Goal: Task Accomplishment & Management: Use online tool/utility

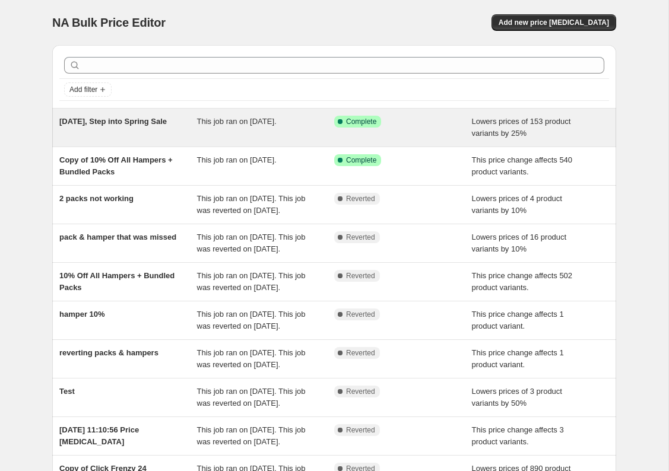
click at [141, 134] on div "[DATE], Step into Spring Sale" at bounding box center [128, 128] width 138 height 24
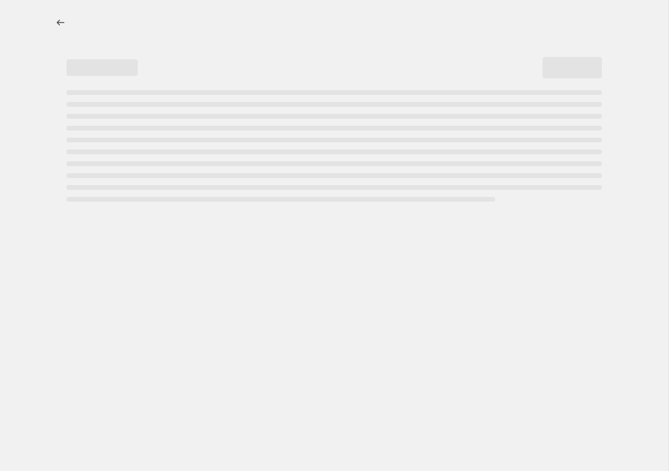
select select "percentage"
select select "collection"
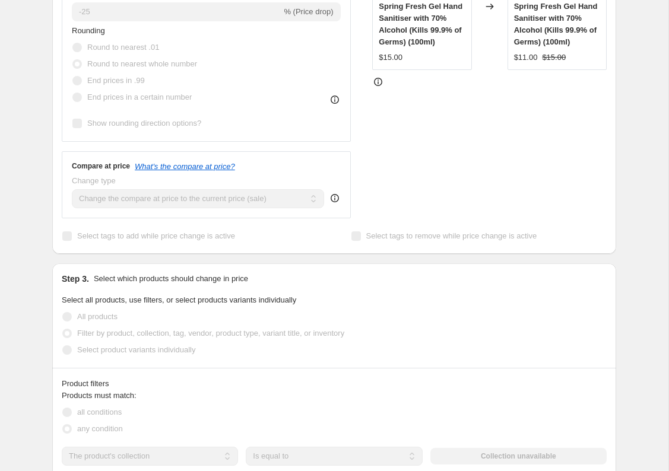
scroll to position [415, 0]
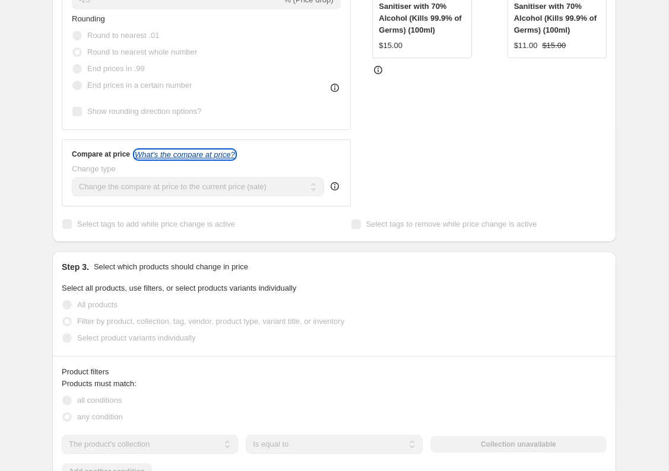
click at [163, 152] on icon "What's the compare at price?" at bounding box center [185, 154] width 100 height 9
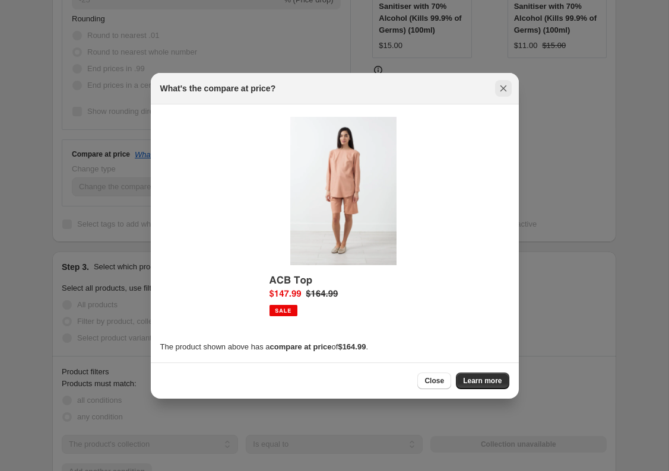
click at [503, 90] on icon "Close" at bounding box center [503, 88] width 12 height 12
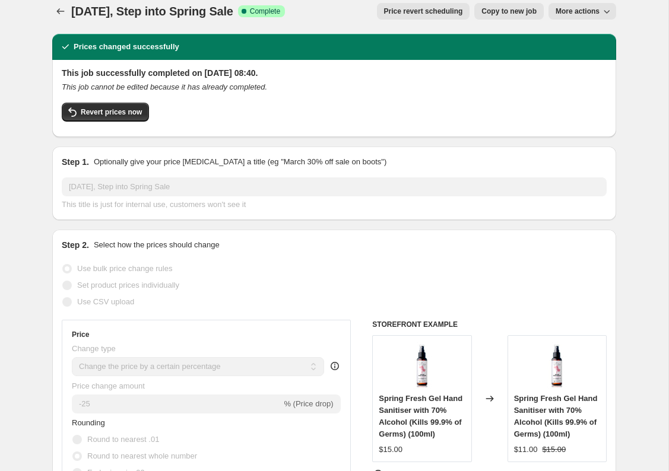
scroll to position [0, 0]
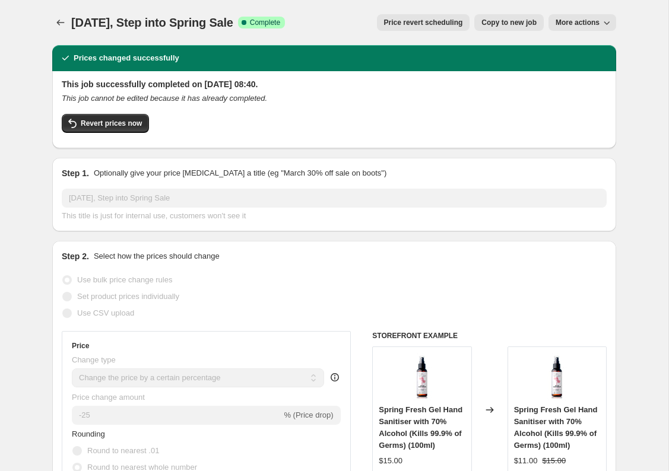
click at [569, 33] on div "[DATE], Step into Spring Sale. This page is ready [DATE], Step into Spring Sale…" at bounding box center [334, 22] width 564 height 45
click at [569, 27] on button "More actions" at bounding box center [582, 22] width 68 height 17
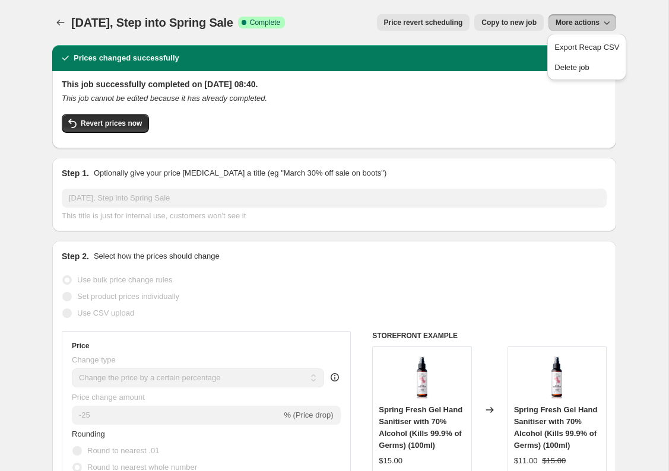
click at [352, 23] on div "Price revert scheduling Copy to new job More actions" at bounding box center [455, 22] width 322 height 17
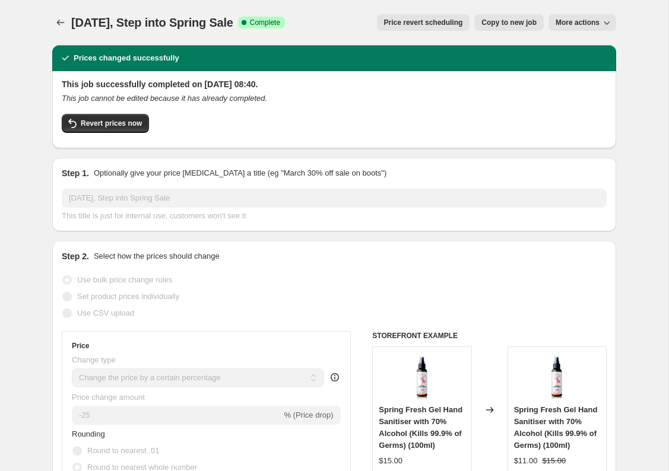
click at [511, 22] on span "Copy to new job" at bounding box center [508, 22] width 55 height 9
select select "percentage"
select select "collection"
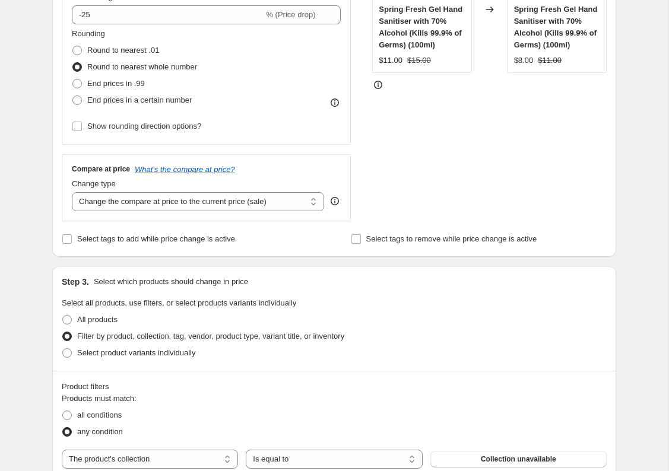
scroll to position [289, 0]
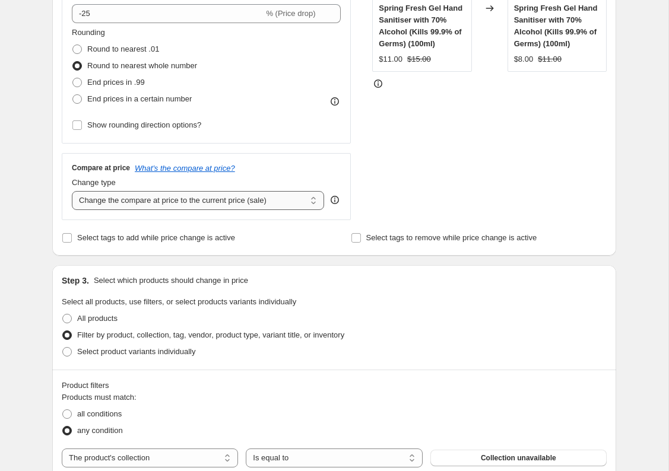
click at [170, 201] on select "Change the compare at price to the current price (sale) Change the compare at p…" at bounding box center [198, 200] width 252 height 19
select select "no_change"
click at [72, 191] on select "Change the compare at price to the current price (sale) Change the compare at p…" at bounding box center [198, 200] width 252 height 19
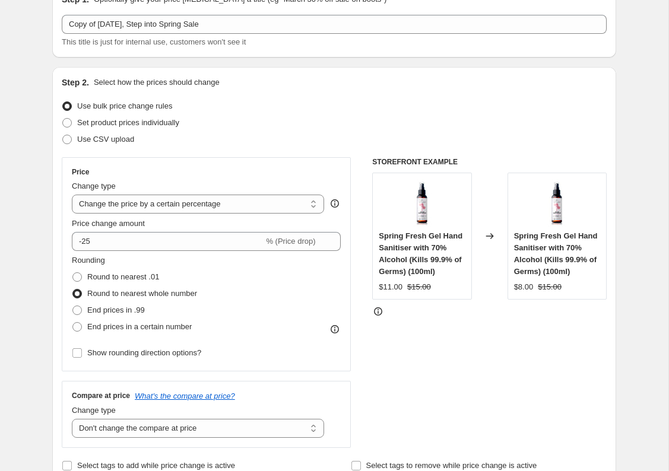
scroll to position [0, 0]
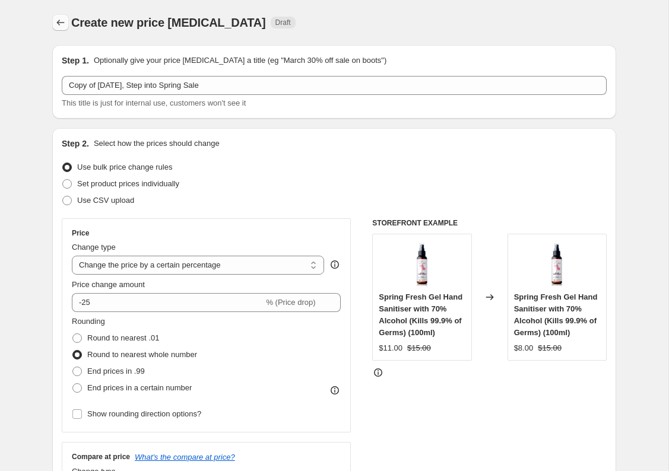
click at [58, 21] on icon "Price change jobs" at bounding box center [61, 23] width 12 height 12
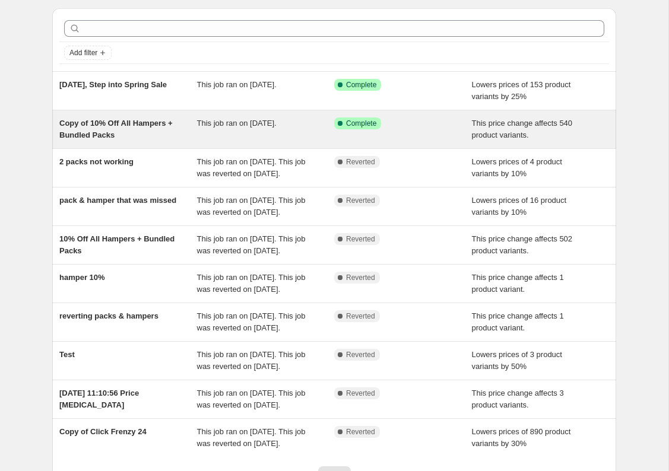
scroll to position [33, 0]
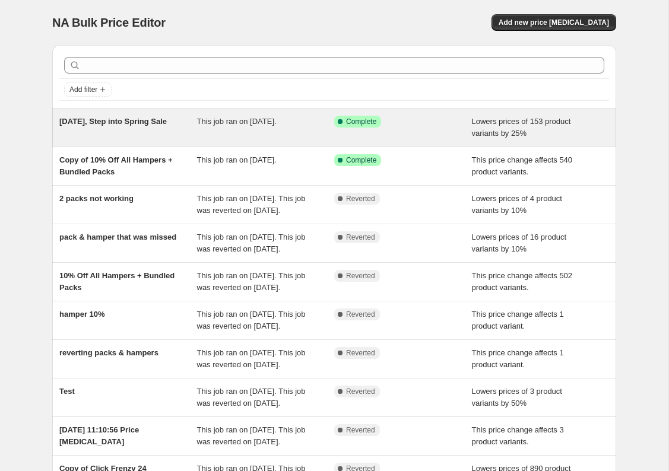
click at [155, 122] on span "[DATE], Step into Spring Sale" at bounding box center [112, 121] width 107 height 9
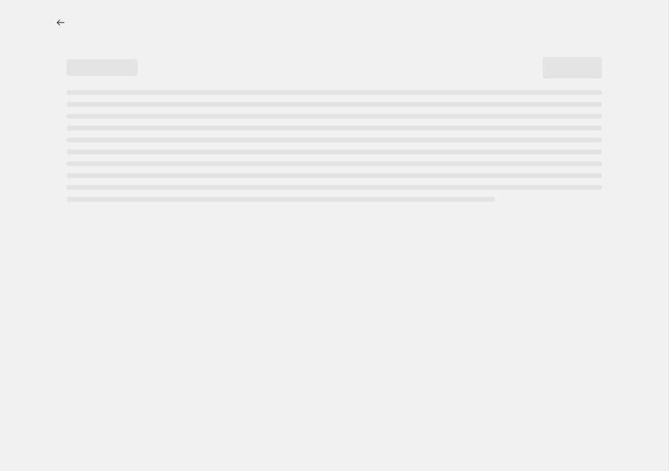
select select "percentage"
select select "collection"
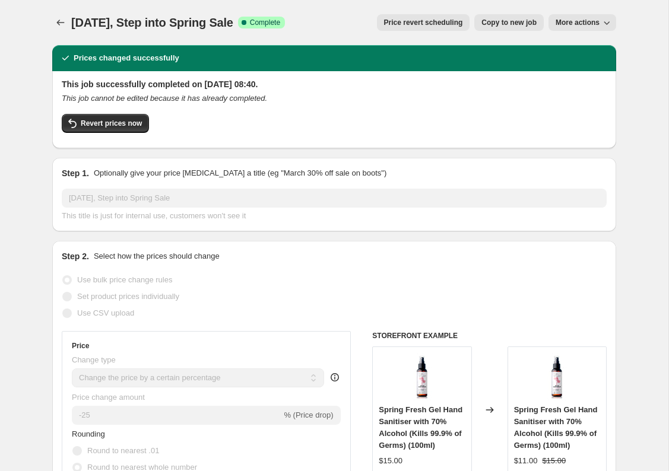
click at [506, 18] on span "Copy to new job" at bounding box center [508, 22] width 55 height 9
select select "percentage"
select select "collection"
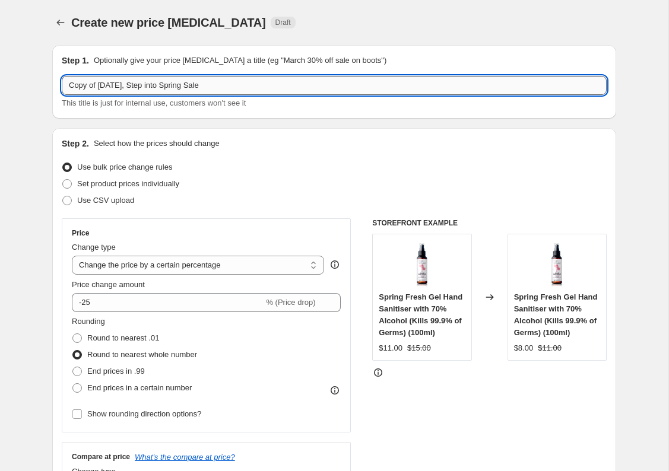
click at [212, 85] on input "Copy of [DATE], Step into Spring Sale" at bounding box center [334, 85] width 545 height 19
click at [182, 87] on input "Copy of [DATE], Step into Spring Sale" at bounding box center [334, 85] width 545 height 19
drag, startPoint x: 182, startPoint y: 87, endPoint x: 20, endPoint y: 90, distance: 162.0
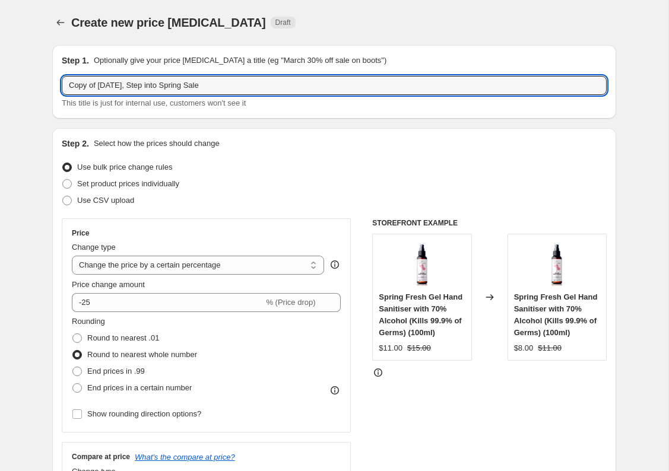
click at [179, 86] on input "Spring Sale" at bounding box center [334, 85] width 545 height 19
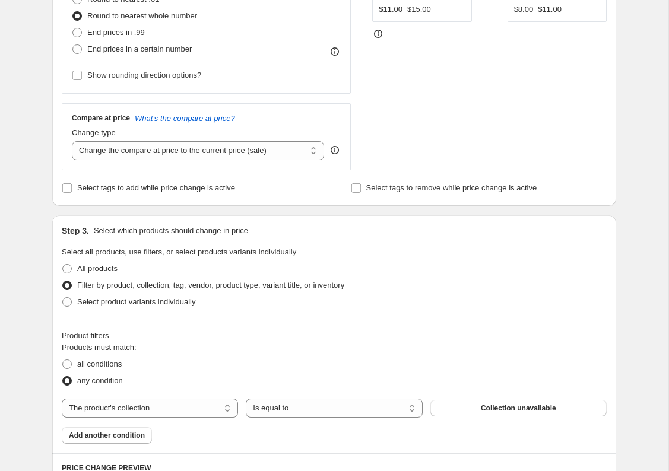
scroll to position [359, 0]
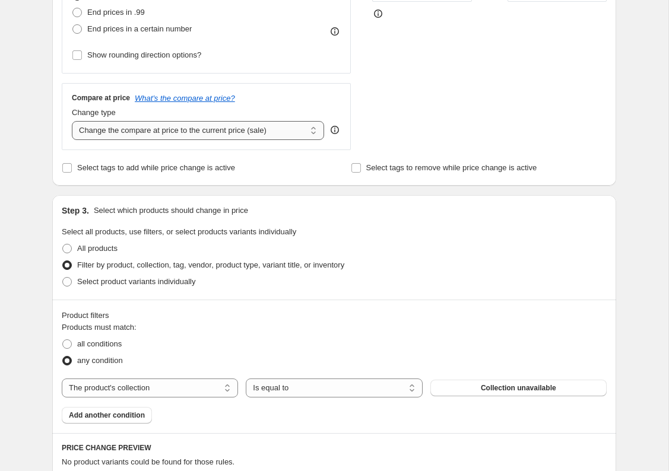
type input "Spring Sale x 2"
click at [128, 130] on select "Change the compare at price to the current price (sale) Change the compare at p…" at bounding box center [198, 130] width 252 height 19
select select "no_change"
click at [72, 121] on select "Change the compare at price to the current price (sale) Change the compare at p…" at bounding box center [198, 130] width 252 height 19
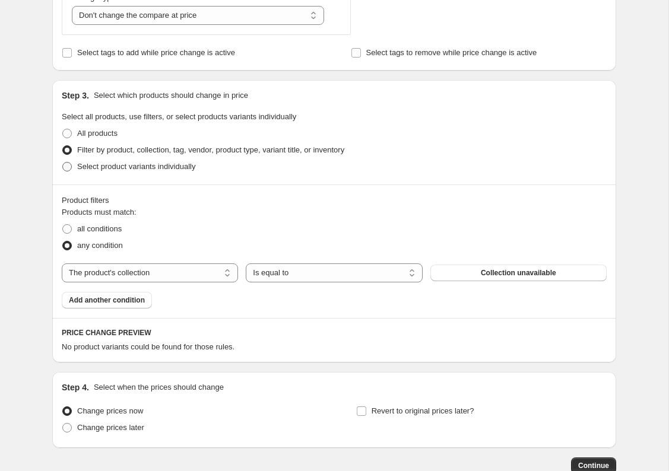
scroll to position [489, 0]
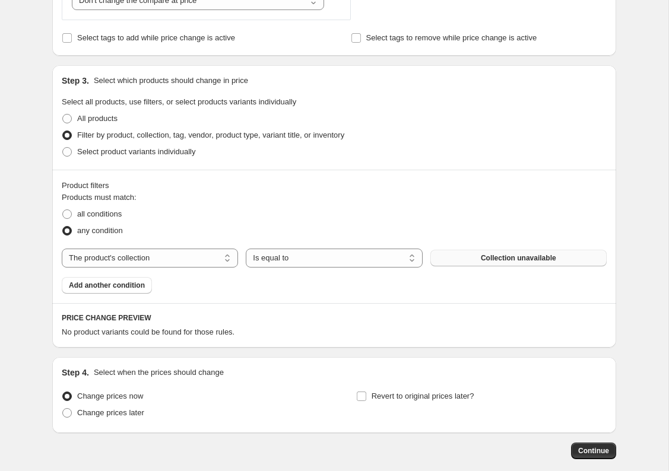
click at [501, 259] on span "Collection unavailable" at bounding box center [518, 257] width 75 height 9
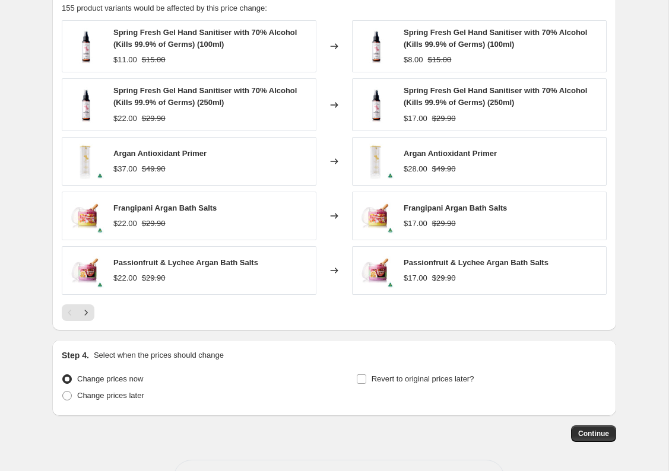
scroll to position [856, 0]
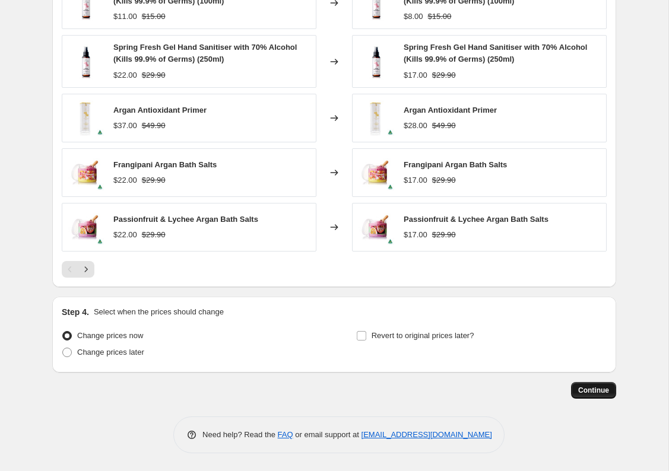
click at [583, 388] on span "Continue" at bounding box center [593, 390] width 31 height 9
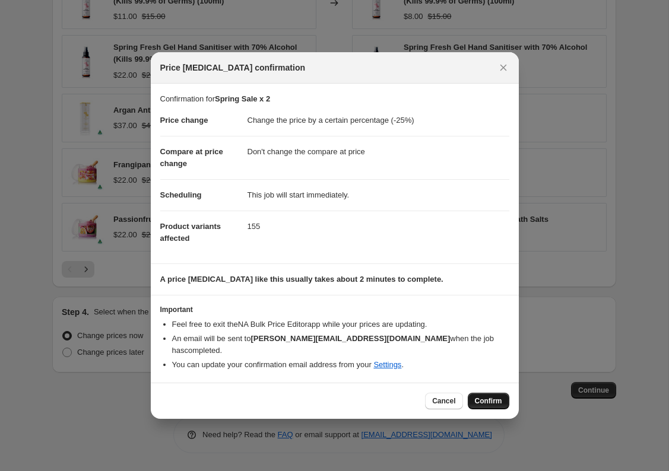
click at [481, 396] on span "Confirm" at bounding box center [488, 400] width 27 height 9
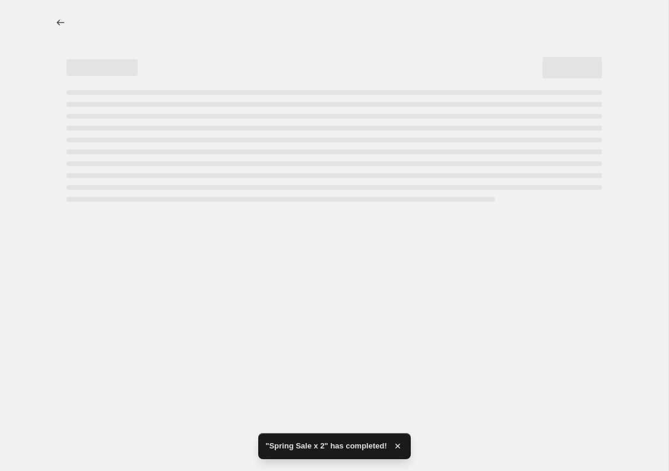
select select "percentage"
select select "no_change"
select select "collection"
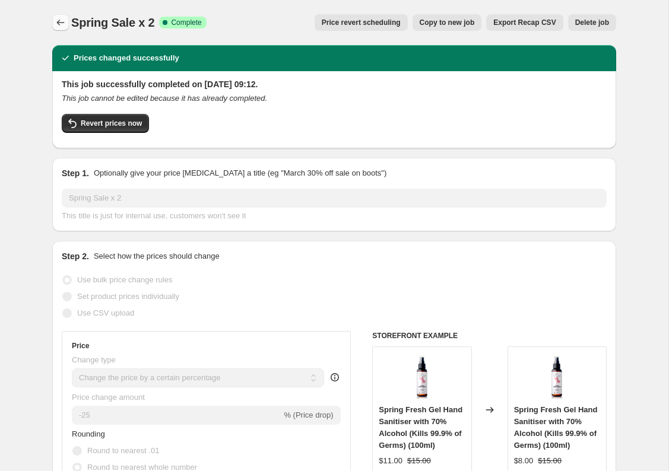
click at [61, 18] on icon "Price change jobs" at bounding box center [61, 23] width 12 height 12
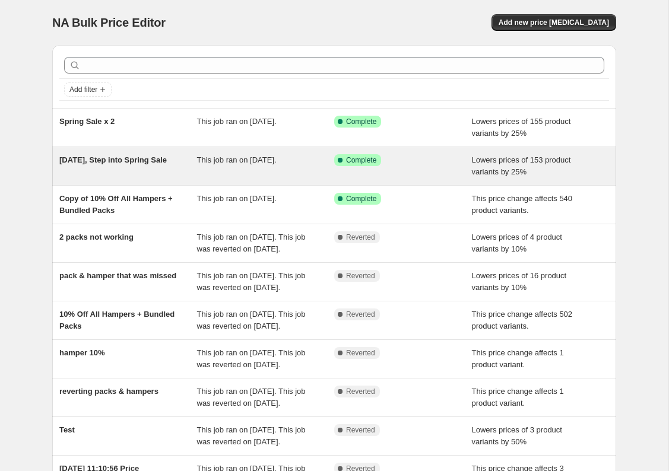
click at [273, 174] on div "This job ran on [DATE]." at bounding box center [266, 166] width 138 height 24
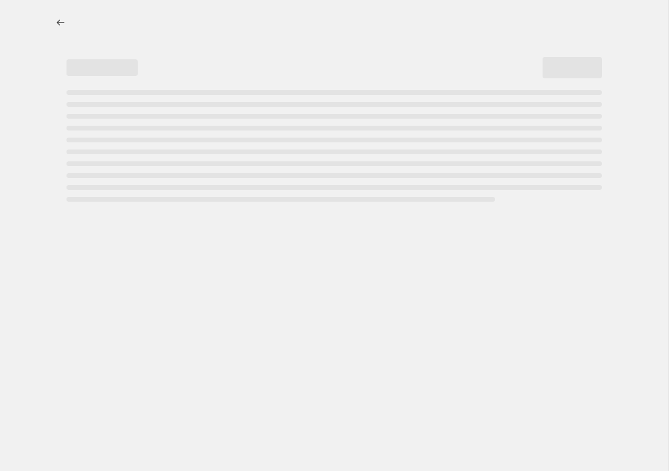
select select "percentage"
select select "collection"
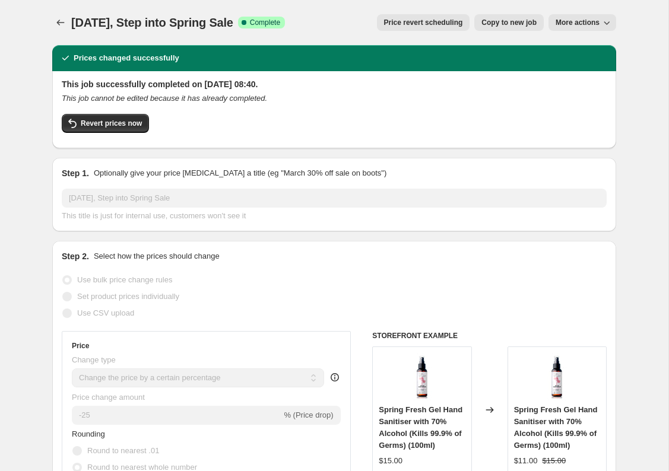
click at [581, 18] on button "More actions" at bounding box center [582, 22] width 68 height 17
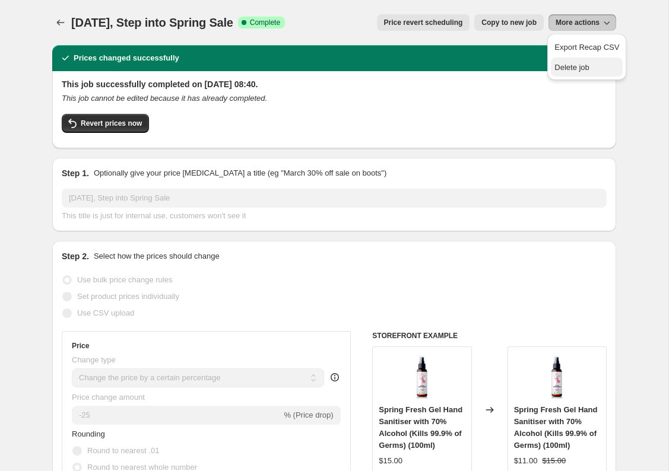
click at [575, 68] on span "Delete job" at bounding box center [571, 67] width 35 height 9
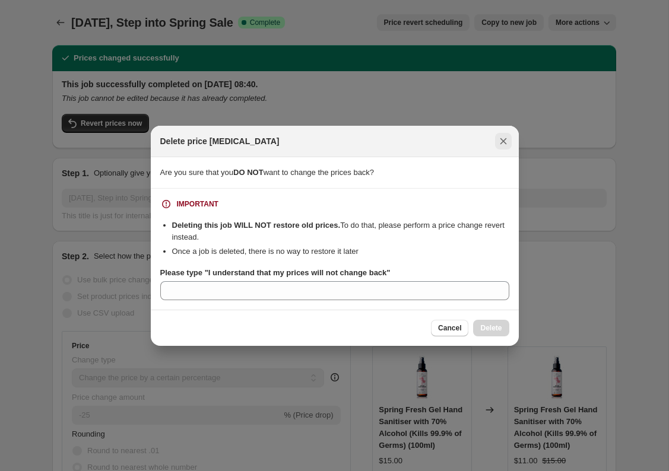
click at [501, 142] on icon "Close" at bounding box center [503, 141] width 7 height 7
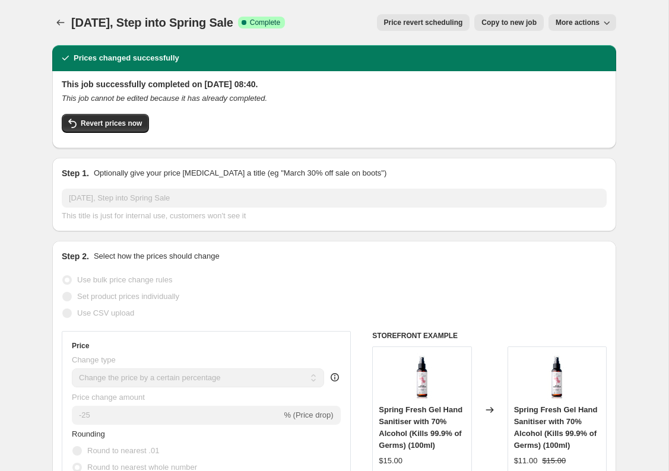
click at [571, 21] on span "More actions" at bounding box center [577, 22] width 44 height 9
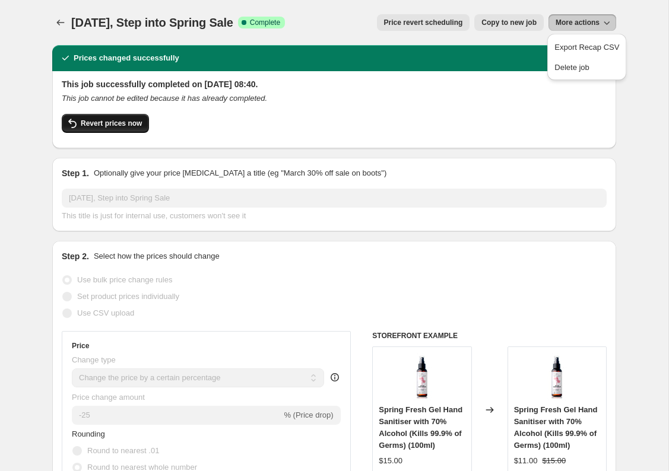
click at [90, 121] on span "Revert prices now" at bounding box center [111, 123] width 61 height 9
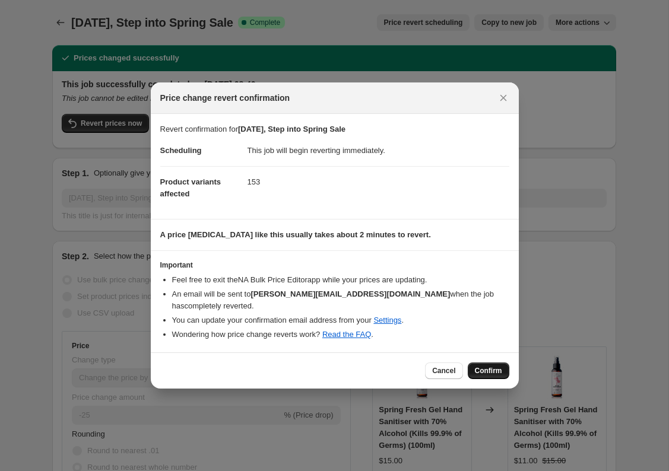
click at [494, 368] on span "Confirm" at bounding box center [488, 370] width 27 height 9
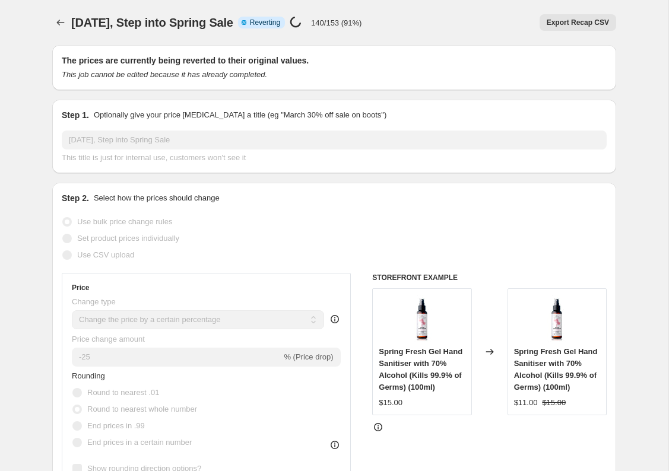
select select "percentage"
select select "collection"
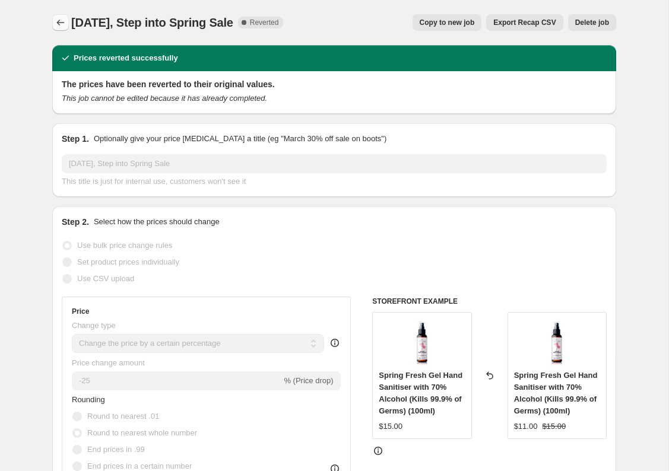
click at [65, 23] on icon "Price change jobs" at bounding box center [61, 23] width 12 height 12
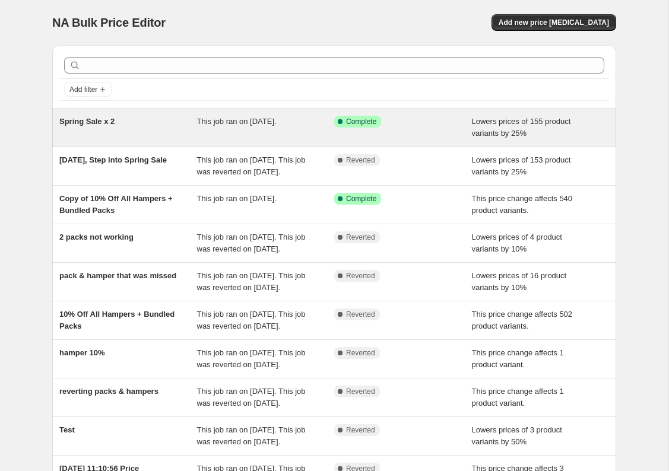
click at [235, 119] on span "This job ran on 12 September 2025." at bounding box center [237, 121] width 80 height 9
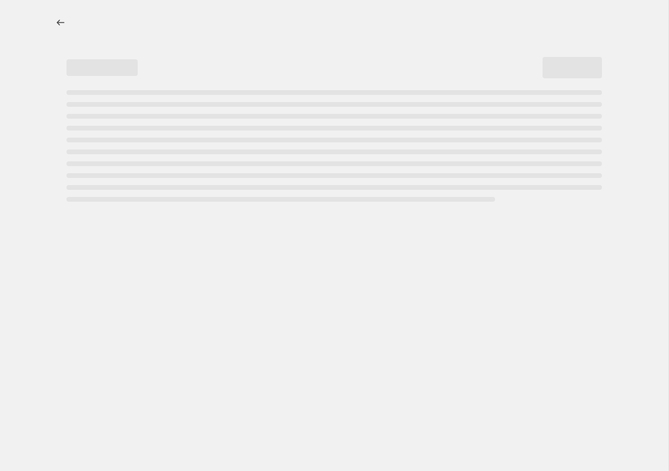
select select "percentage"
select select "no_change"
select select "collection"
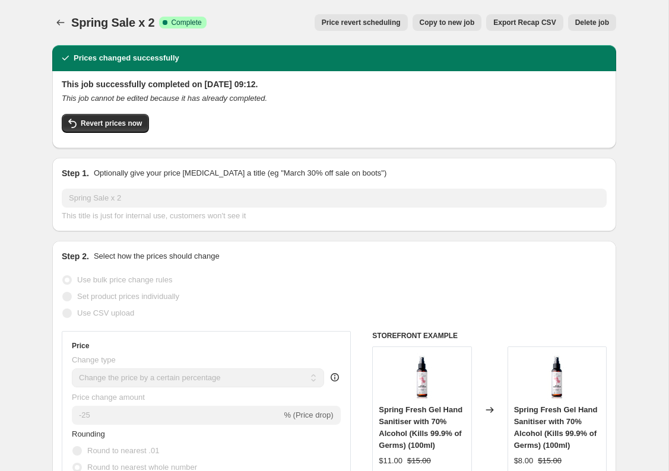
click at [428, 24] on span "Copy to new job" at bounding box center [446, 22] width 55 height 9
select select "percentage"
select select "no_change"
select select "collection"
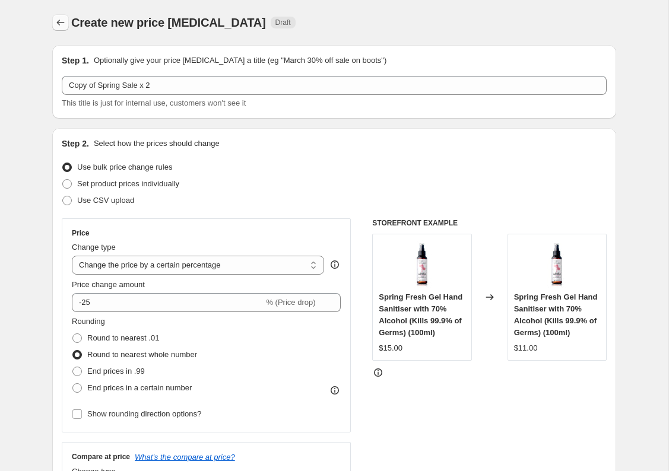
click at [61, 21] on icon "Price change jobs" at bounding box center [61, 23] width 12 height 12
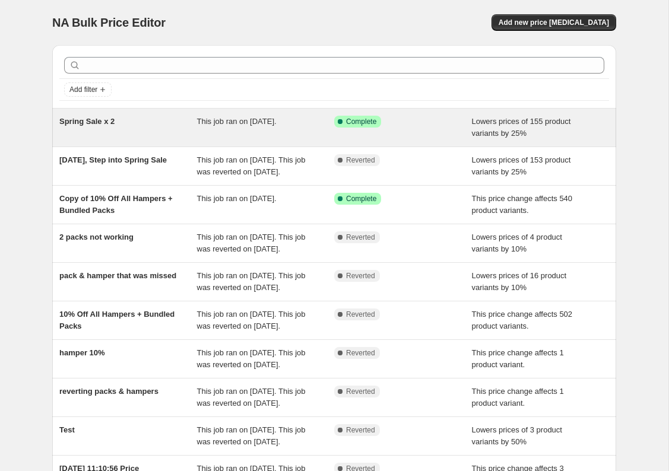
click at [114, 133] on div "Spring Sale x 2" at bounding box center [128, 128] width 138 height 24
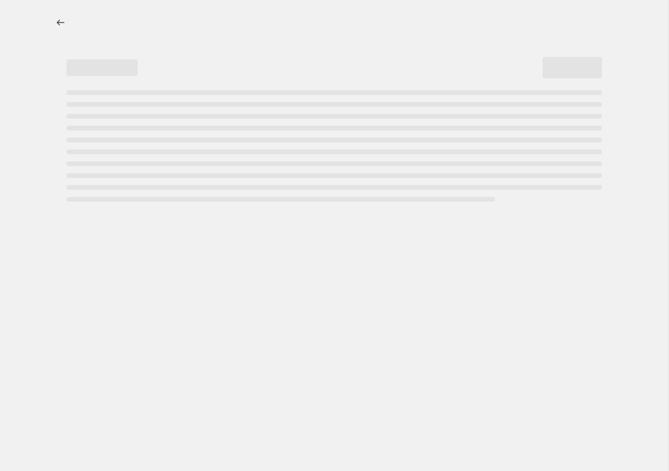
select select "percentage"
select select "no_change"
select select "collection"
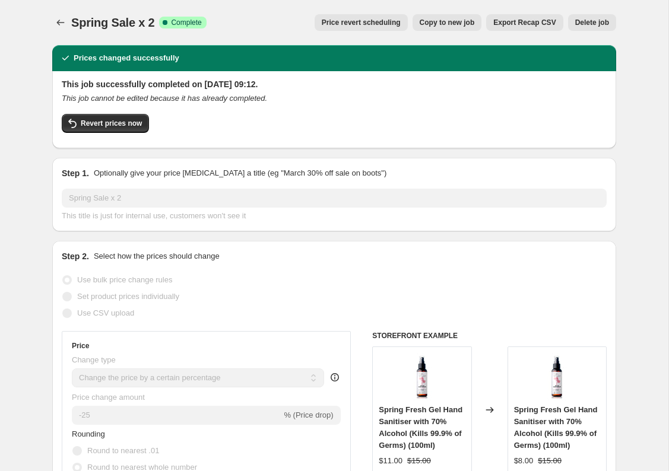
click at [385, 22] on span "Price revert scheduling" at bounding box center [361, 22] width 79 height 9
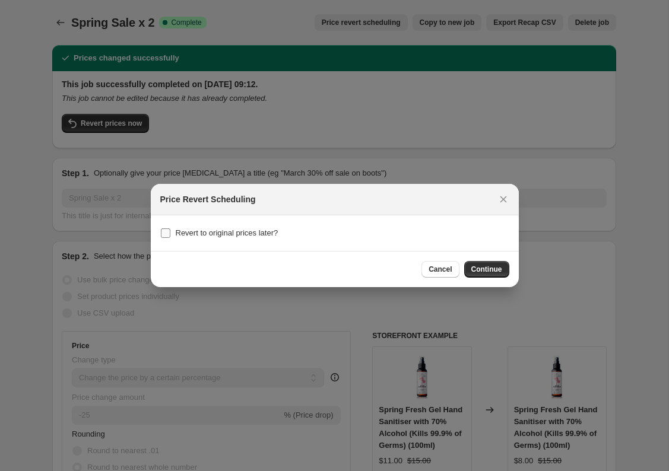
click at [252, 230] on span "Revert to original prices later?" at bounding box center [227, 232] width 103 height 9
click at [170, 230] on input "Revert to original prices later?" at bounding box center [165, 232] width 9 height 9
checkbox input "true"
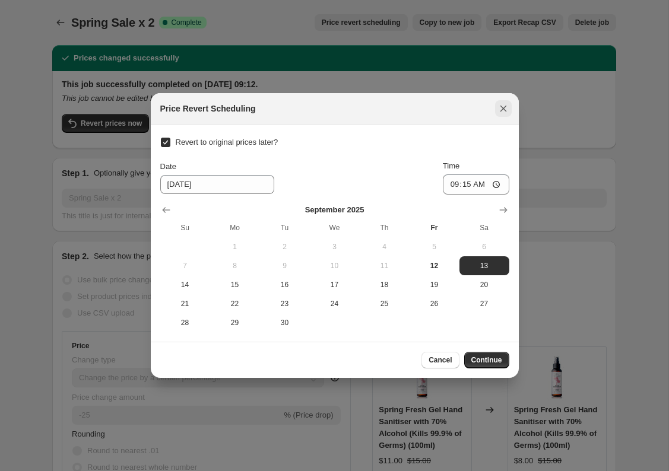
click at [502, 107] on icon "Close" at bounding box center [503, 109] width 12 height 12
checkbox input "false"
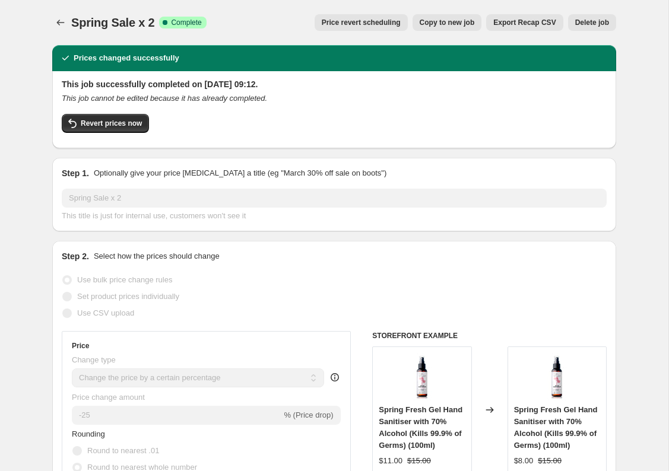
click at [593, 25] on span "Delete job" at bounding box center [592, 22] width 34 height 9
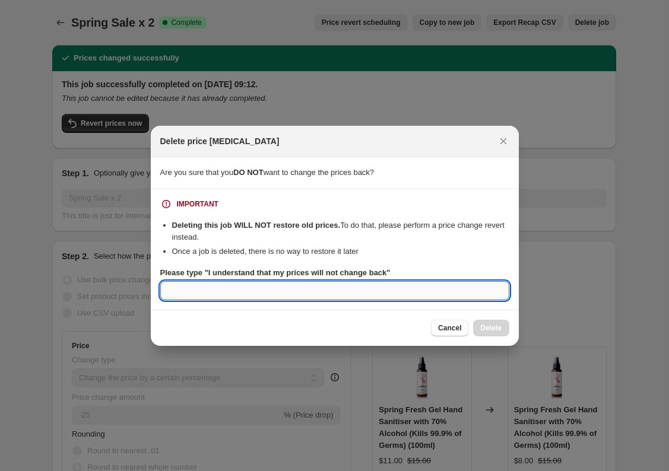
click at [425, 288] on input "Please type "I understand that my prices will not change back"" at bounding box center [334, 290] width 349 height 19
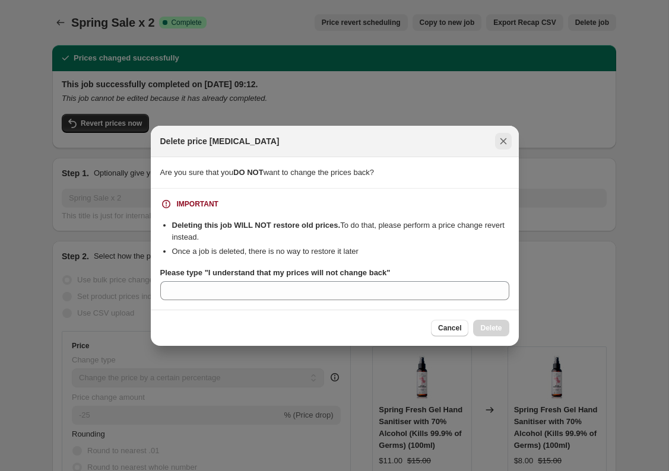
click at [500, 144] on icon "Close" at bounding box center [503, 141] width 12 height 12
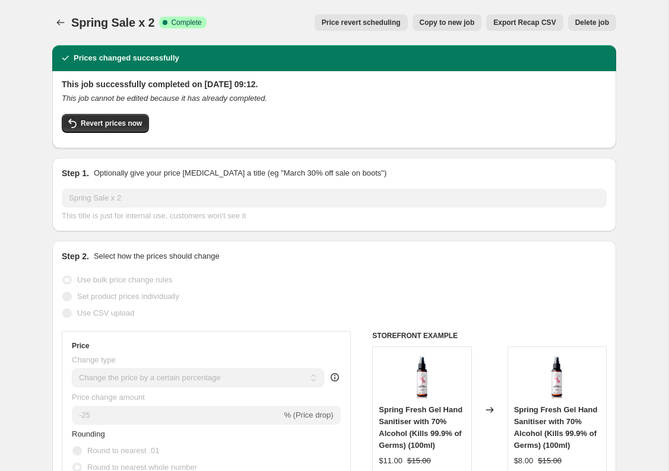
click at [381, 20] on span "Price revert scheduling" at bounding box center [361, 22] width 79 height 9
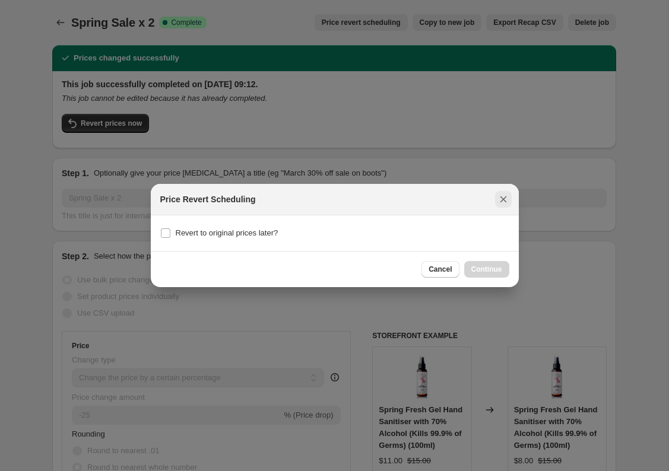
click at [501, 202] on icon "Close" at bounding box center [503, 199] width 12 height 12
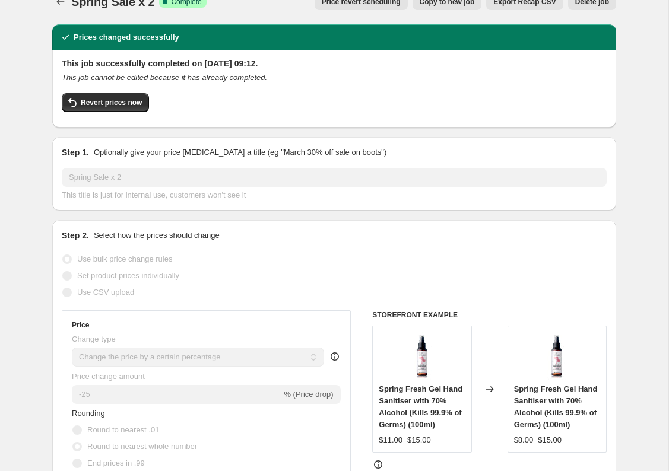
scroll to position [21, 0]
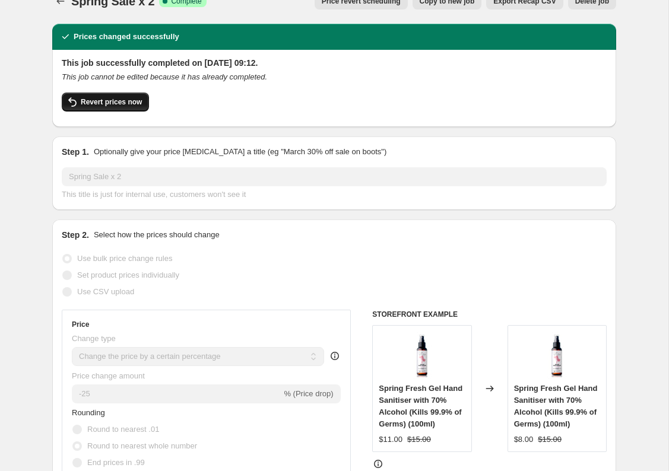
click at [109, 98] on span "Revert prices now" at bounding box center [111, 101] width 61 height 9
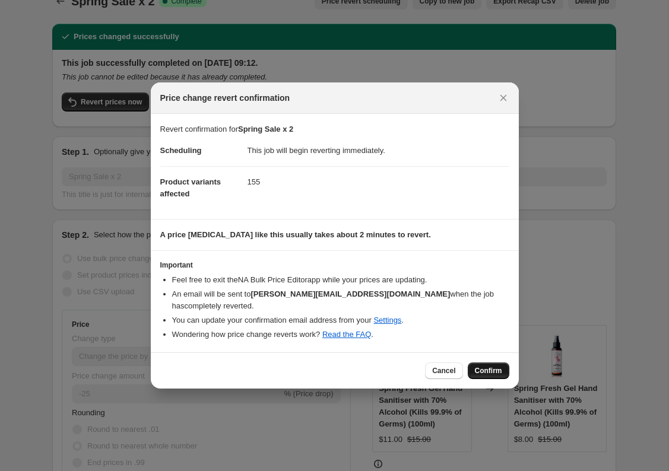
click at [479, 370] on span "Confirm" at bounding box center [488, 370] width 27 height 9
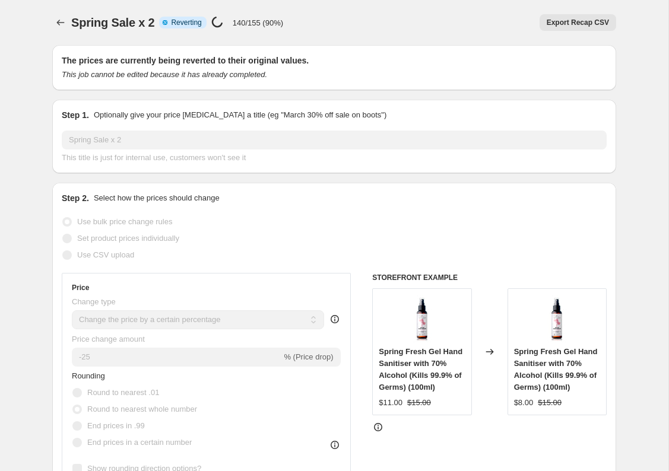
select select "percentage"
select select "no_change"
select select "collection"
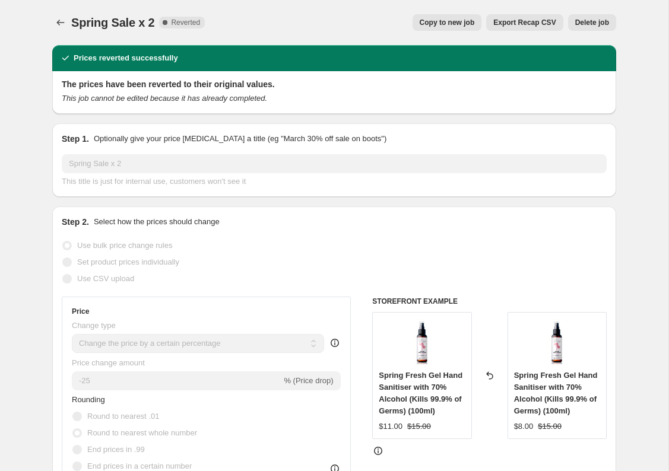
click at [444, 24] on span "Copy to new job" at bounding box center [446, 22] width 55 height 9
select select "percentage"
select select "no_change"
select select "collection"
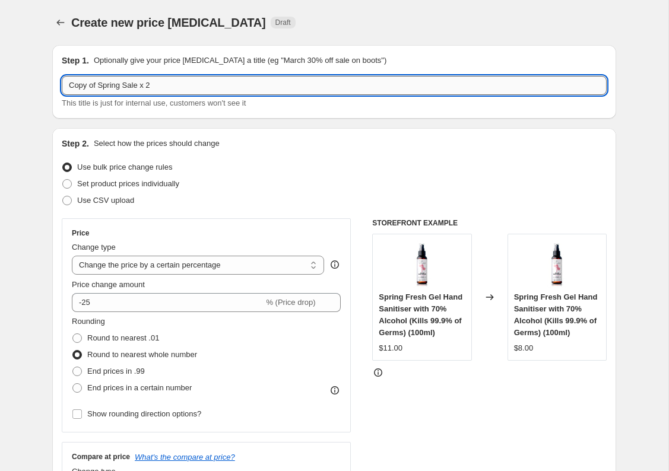
click at [132, 88] on input "Copy of Spring Sale x 2" at bounding box center [334, 85] width 545 height 19
click at [161, 89] on input "Copy of Spring Sale x 2" at bounding box center [334, 85] width 545 height 19
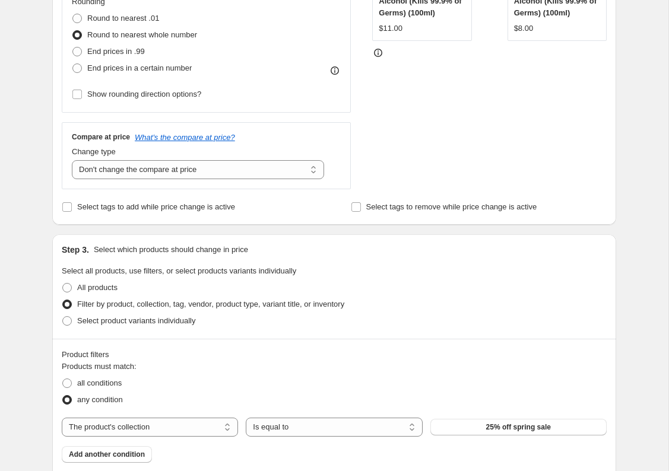
scroll to position [322, 0]
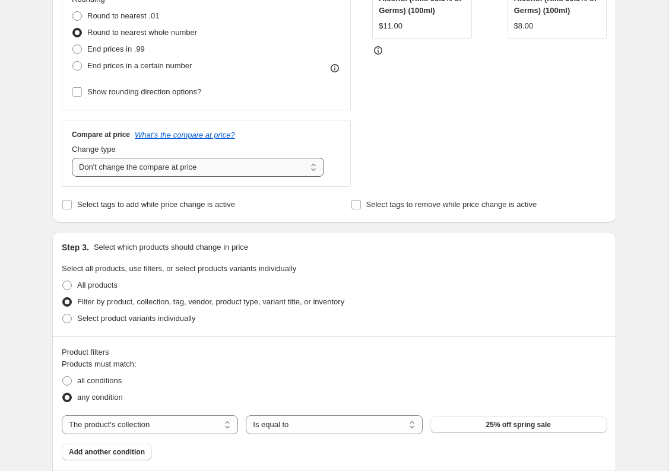
type input "Copy of Spring Sale x 3"
click at [140, 171] on select "Change the compare at price to the current price (sale) Change the compare at p…" at bounding box center [198, 167] width 252 height 19
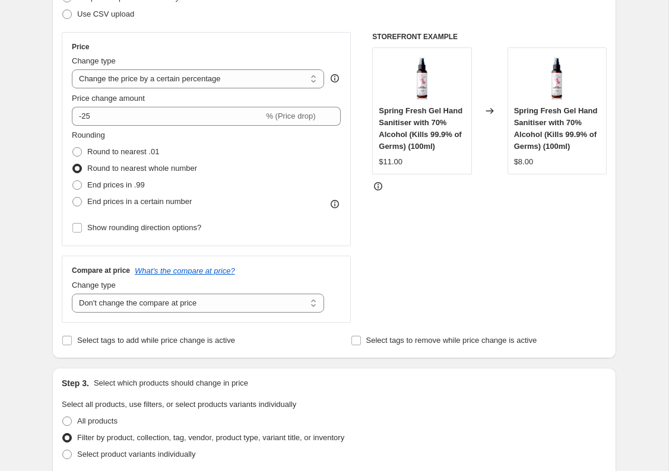
scroll to position [185, 0]
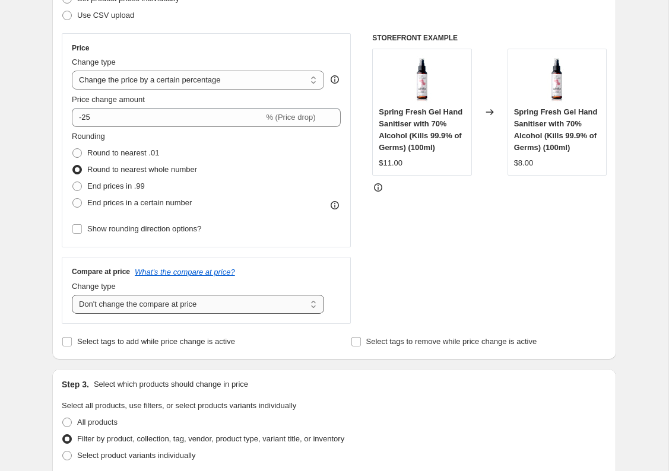
click at [275, 306] on select "Change the compare at price to the current price (sale) Change the compare at p…" at bounding box center [198, 304] width 252 height 19
click at [72, 295] on select "Change the compare at price to the current price (sale) Change the compare at p…" at bounding box center [198, 304] width 252 height 19
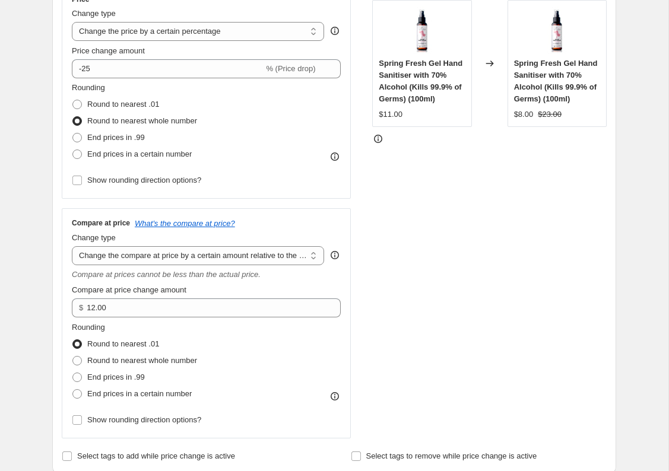
scroll to position [241, 0]
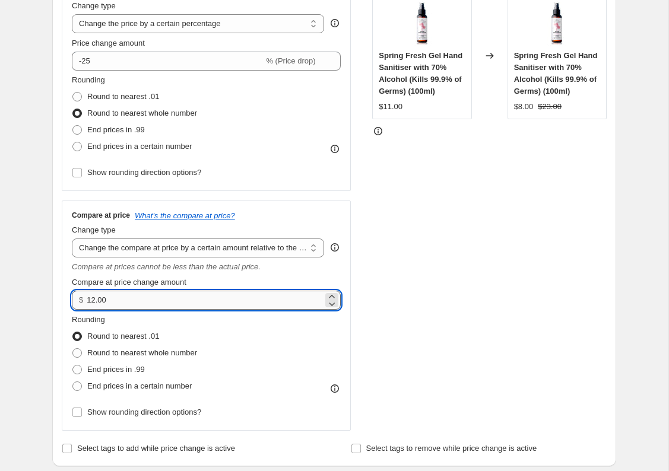
click at [181, 293] on input "12.00" at bounding box center [205, 300] width 236 height 19
click at [279, 301] on input "12.00" at bounding box center [205, 300] width 236 height 19
click at [257, 246] on select "Change the compare at price to the current price (sale) Change the compare at p…" at bounding box center [198, 248] width 252 height 19
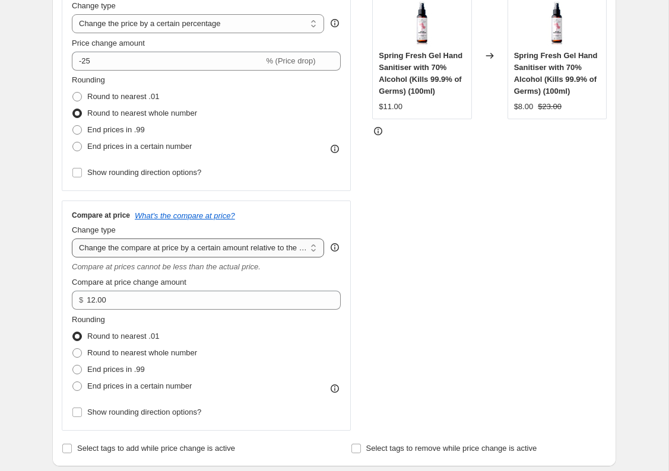
select select "percentage"
click at [72, 239] on select "Change the compare at price to the current price (sale) Change the compare at p…" at bounding box center [198, 248] width 252 height 19
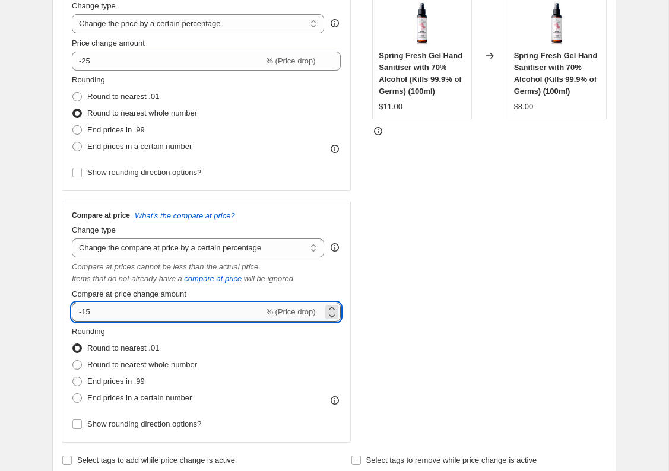
click at [183, 307] on input "-15" at bounding box center [168, 312] width 192 height 19
type input "-1"
type input "-25"
click at [402, 302] on div "STOREFRONT EXAMPLE Spring Fresh Gel Hand Sanitiser with 70% Alcohol (Kills 99.9…" at bounding box center [489, 210] width 234 height 466
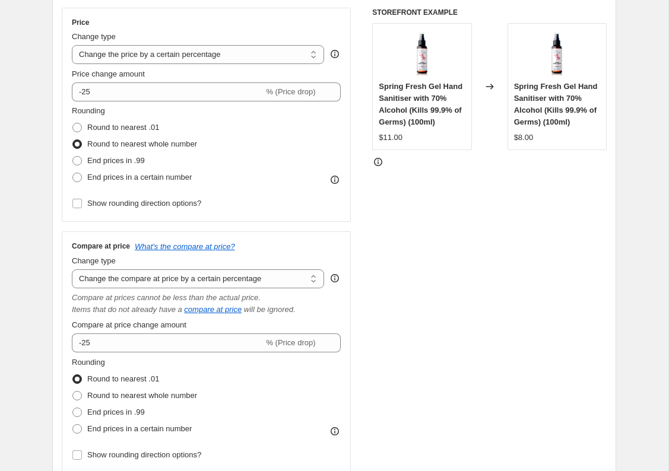
scroll to position [205, 0]
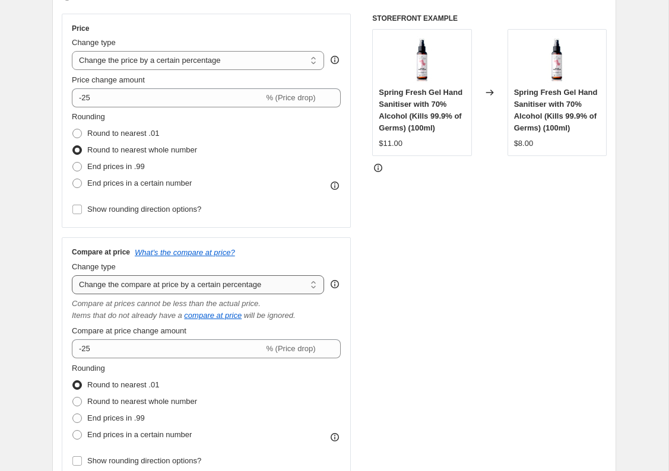
click at [165, 288] on select "Change the compare at price to the current price (sale) Change the compare at p…" at bounding box center [198, 284] width 252 height 19
click at [72, 275] on select "Change the compare at price to the current price (sale) Change the compare at p…" at bounding box center [198, 284] width 252 height 19
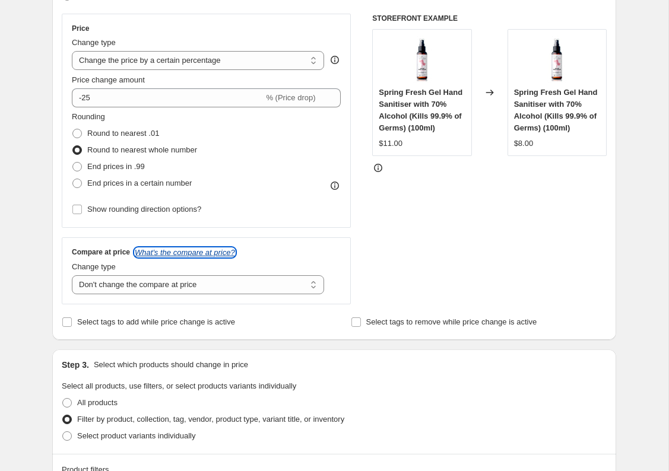
click at [210, 253] on icon "What's the compare at price?" at bounding box center [185, 252] width 100 height 9
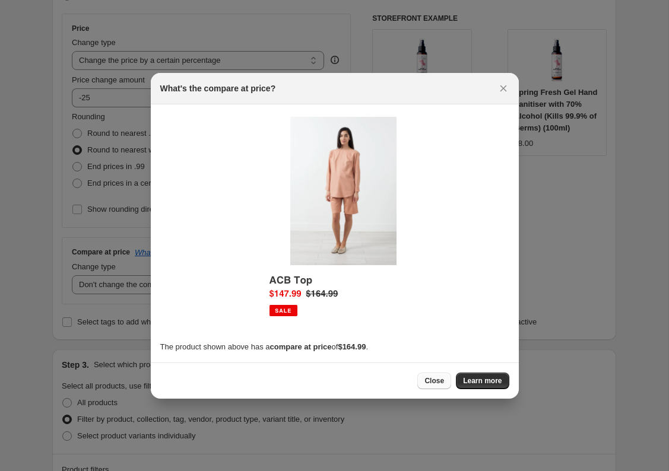
click at [437, 379] on span "Close" at bounding box center [434, 380] width 20 height 9
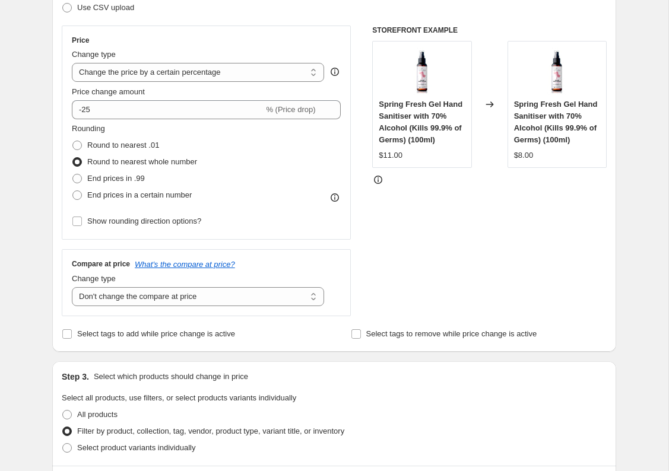
scroll to position [176, 0]
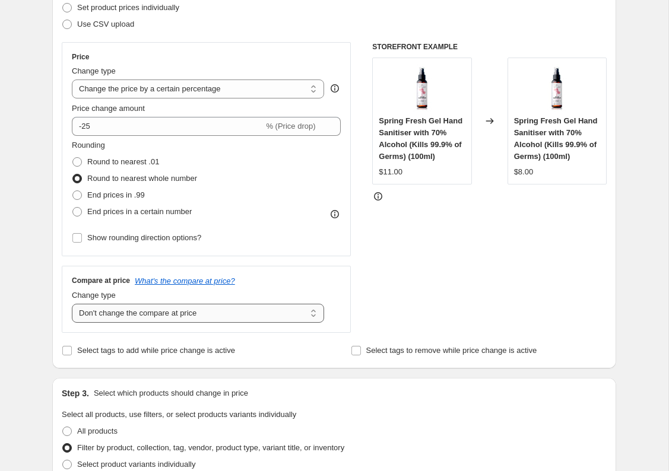
click at [115, 313] on select "Change the compare at price to the current price (sale) Change the compare at p…" at bounding box center [198, 313] width 252 height 19
click at [72, 304] on select "Change the compare at price to the current price (sale) Change the compare at p…" at bounding box center [198, 313] width 252 height 19
click at [112, 313] on select "Change the compare at price to the current price (sale) Change the compare at p…" at bounding box center [198, 313] width 252 height 19
select select "ep"
click at [72, 304] on select "Change the compare at price to the current price (sale) Change the compare at p…" at bounding box center [198, 313] width 252 height 19
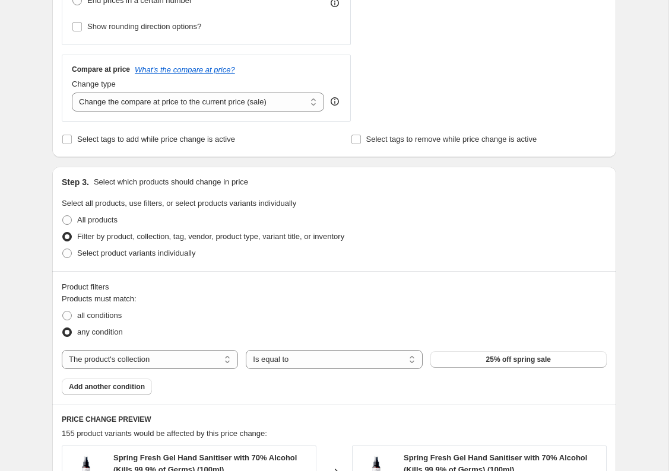
scroll to position [276, 0]
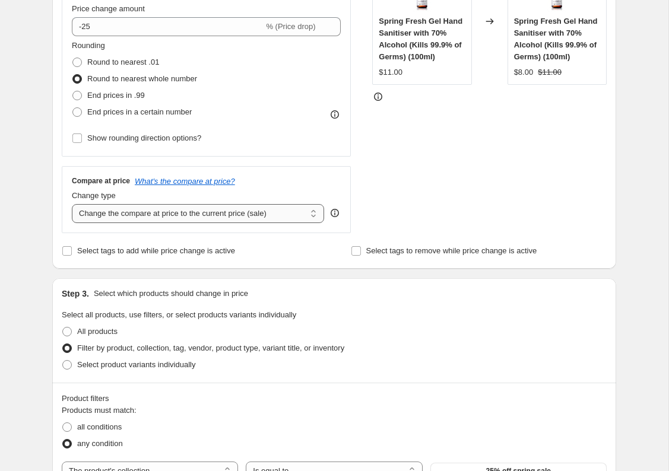
click at [303, 213] on select "Change the compare at price to the current price (sale) Change the compare at p…" at bounding box center [198, 213] width 252 height 19
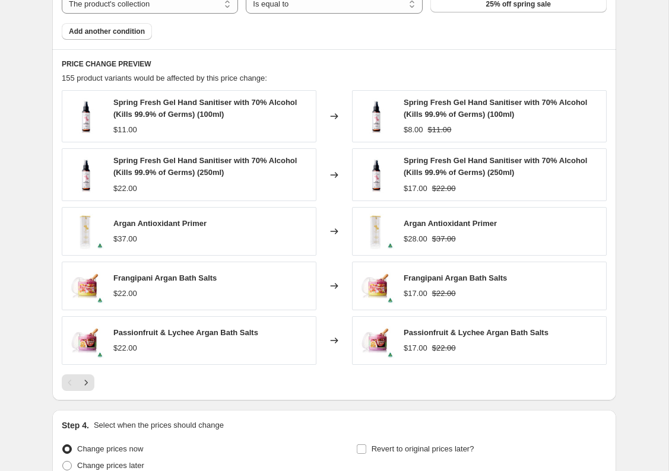
scroll to position [810, 0]
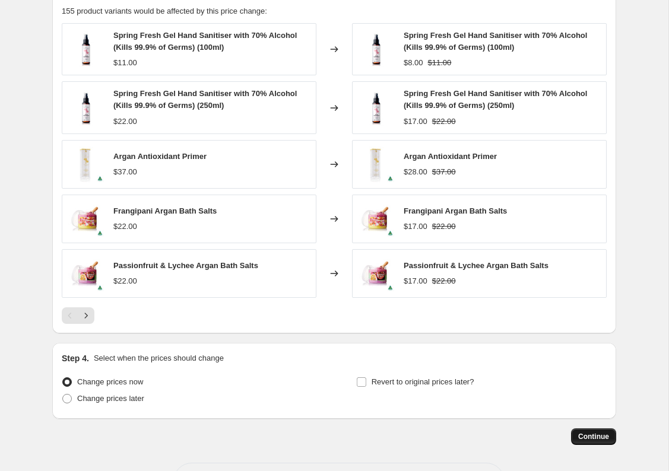
click at [580, 435] on span "Continue" at bounding box center [593, 436] width 31 height 9
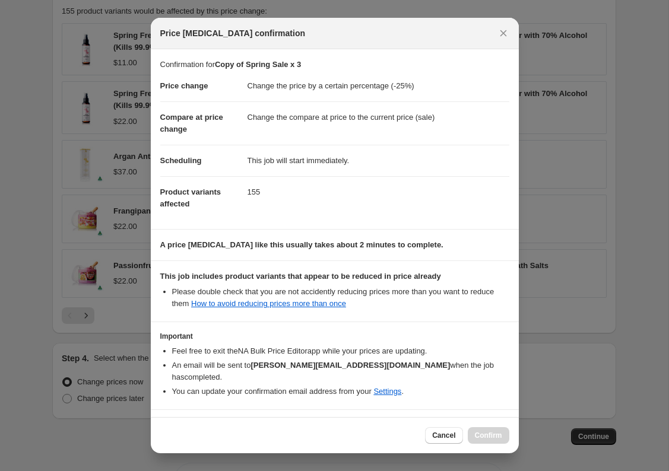
scroll to position [28, 0]
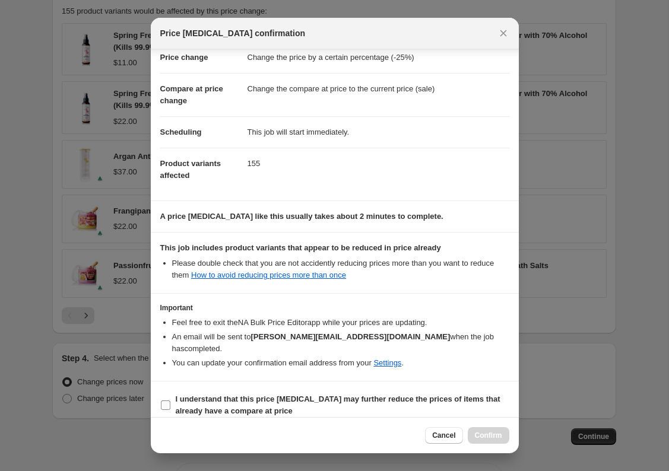
click at [328, 395] on b "I understand that this price change job may further reduce the prices of items …" at bounding box center [338, 405] width 325 height 21
click at [170, 400] on input "I understand that this price change job may further reduce the prices of items …" at bounding box center [165, 404] width 9 height 9
checkbox input "true"
click at [487, 440] on button "Confirm" at bounding box center [489, 435] width 42 height 17
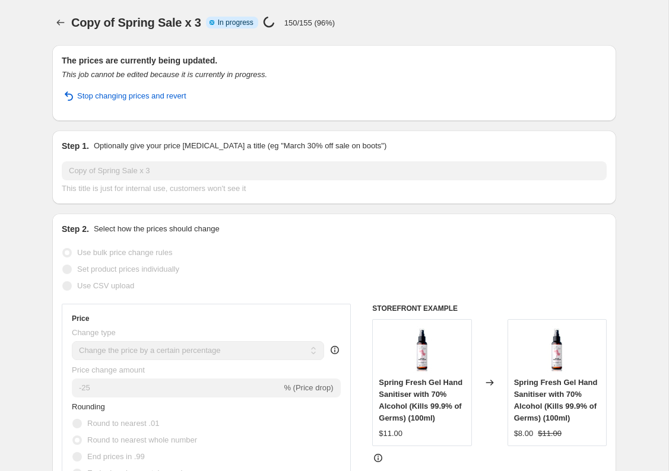
select select "percentage"
select select "collection"
